Goal: Task Accomplishment & Management: Complete application form

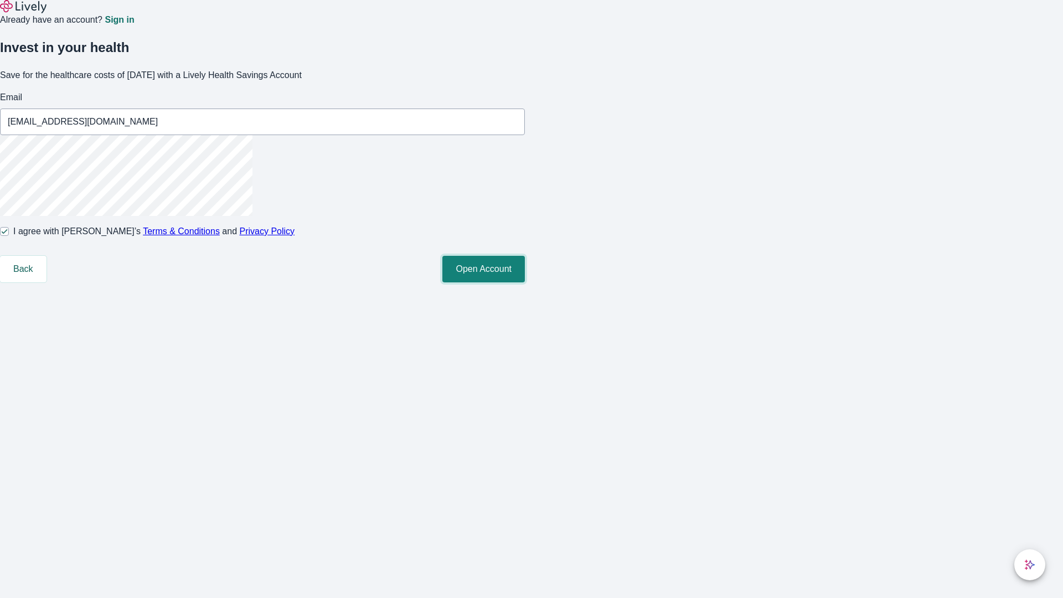
click at [525, 282] on button "Open Account" at bounding box center [483, 269] width 82 height 27
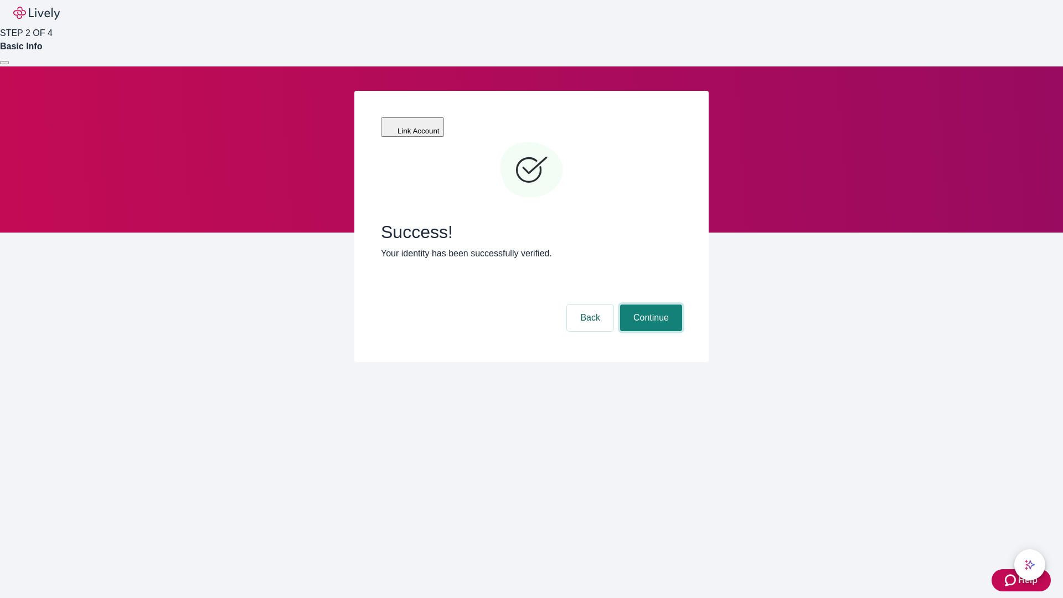
click at [649, 304] on button "Continue" at bounding box center [651, 317] width 62 height 27
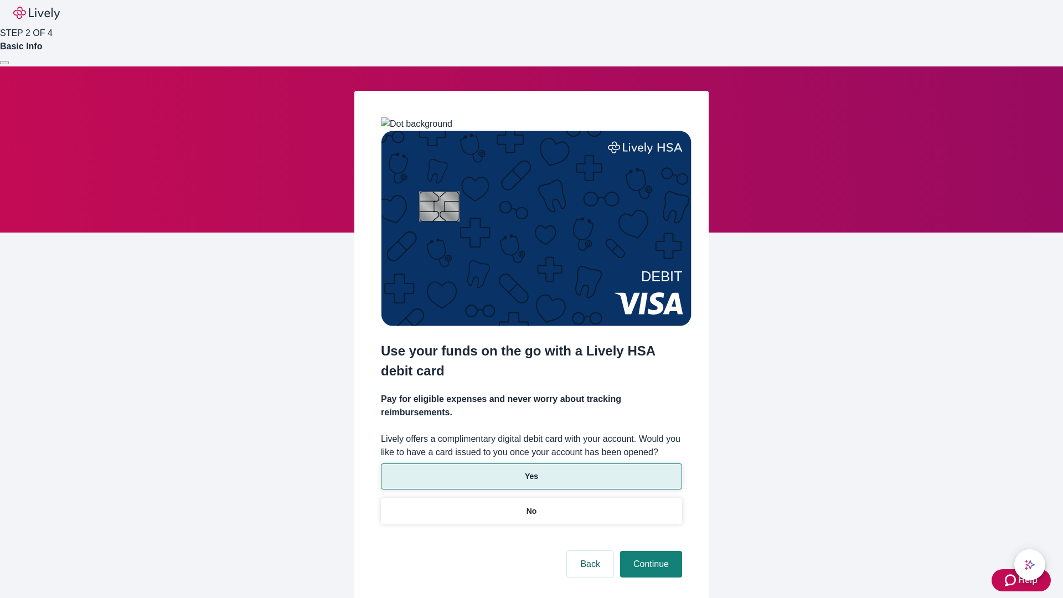
click at [531, 470] on p "Yes" at bounding box center [531, 476] width 13 height 12
click at [649, 551] on button "Continue" at bounding box center [651, 564] width 62 height 27
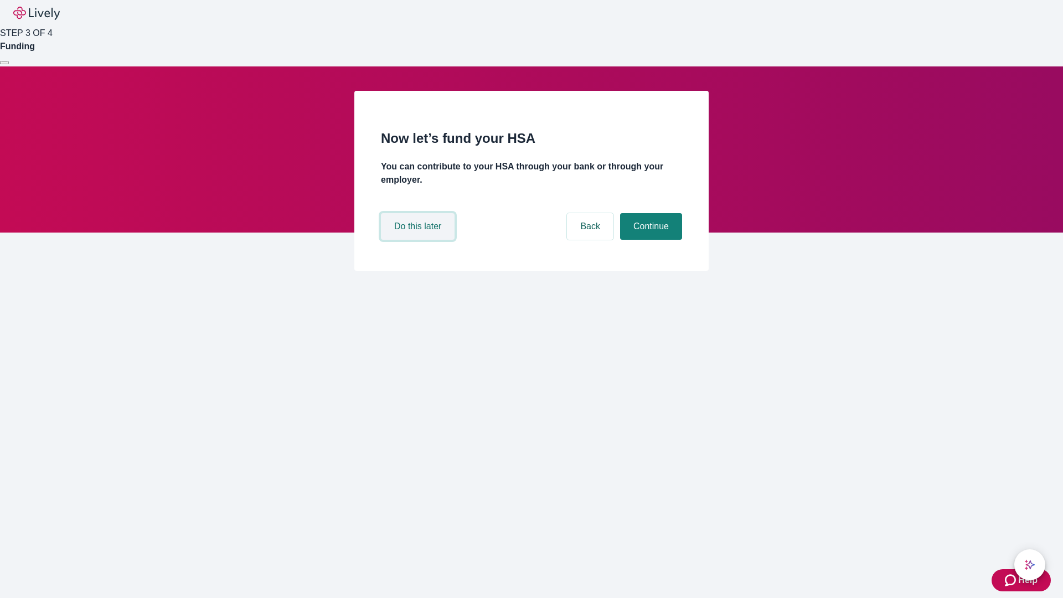
click at [419, 240] on button "Do this later" at bounding box center [418, 226] width 74 height 27
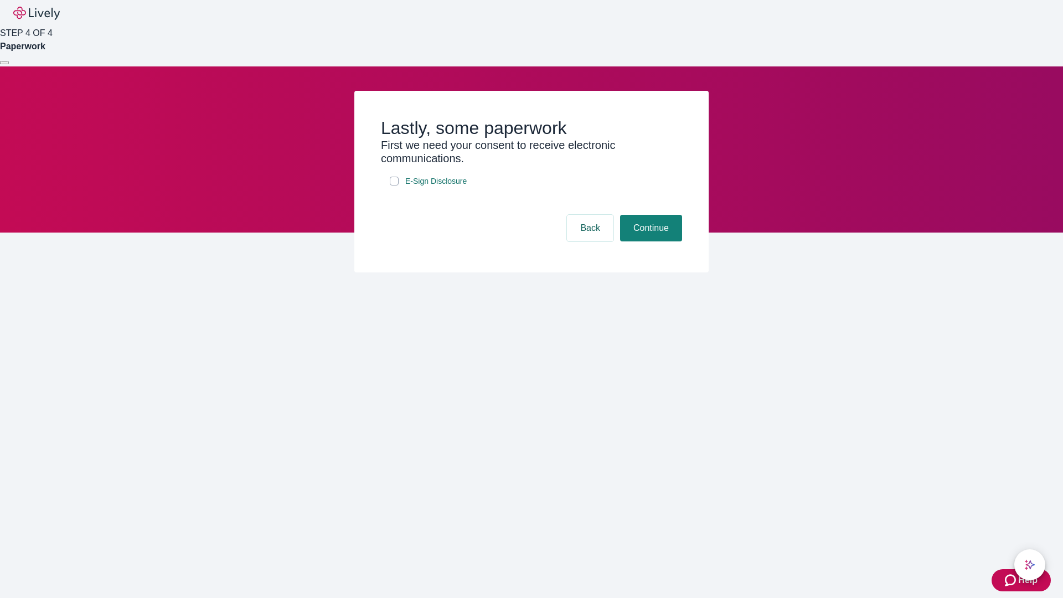
click at [394, 185] on input "E-Sign Disclosure" at bounding box center [394, 181] width 9 height 9
checkbox input "true"
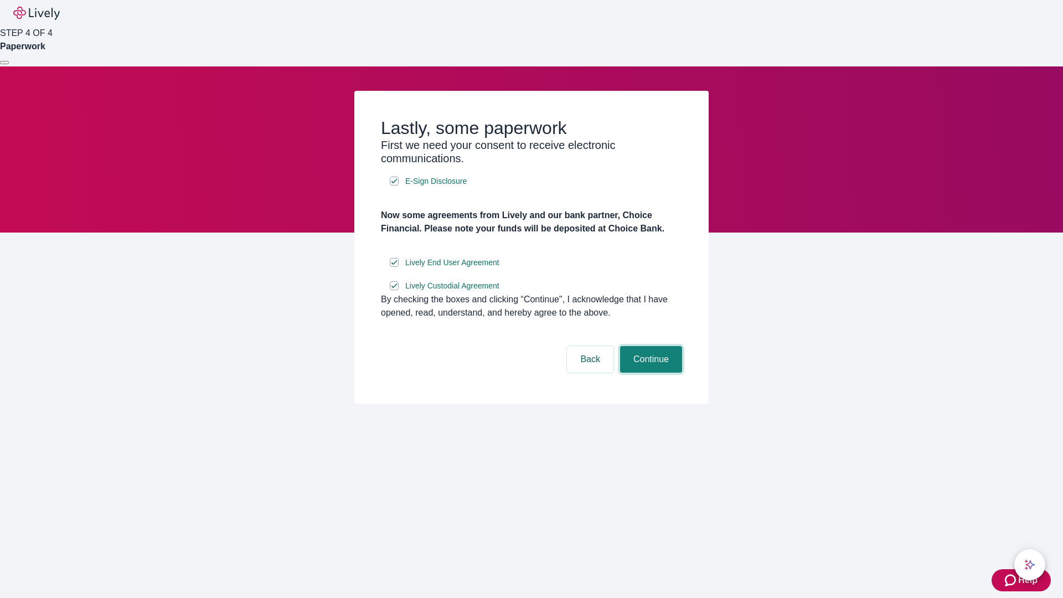
click at [649, 373] on button "Continue" at bounding box center [651, 359] width 62 height 27
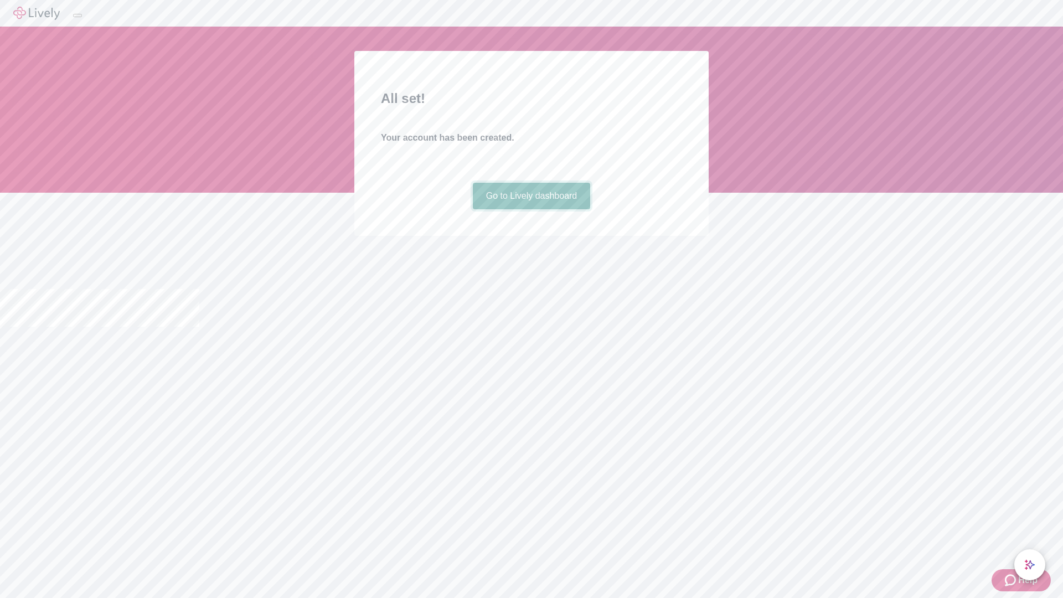
click at [531, 209] on link "Go to Lively dashboard" at bounding box center [532, 196] width 118 height 27
